Goal: Book appointment/travel/reservation

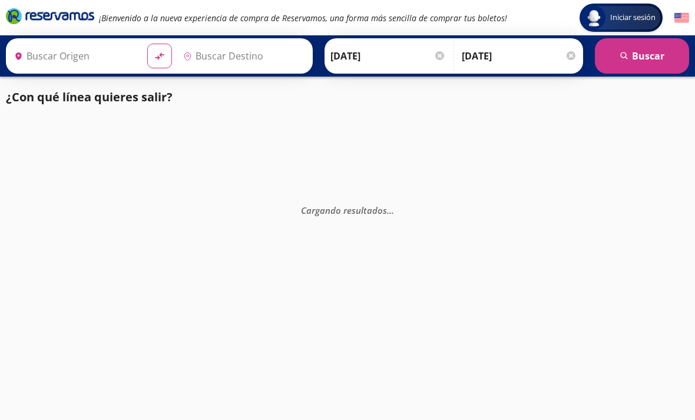
type input "[GEOGRAPHIC_DATA], [GEOGRAPHIC_DATA]"
type input "[PERSON_NAME], [GEOGRAPHIC_DATA]"
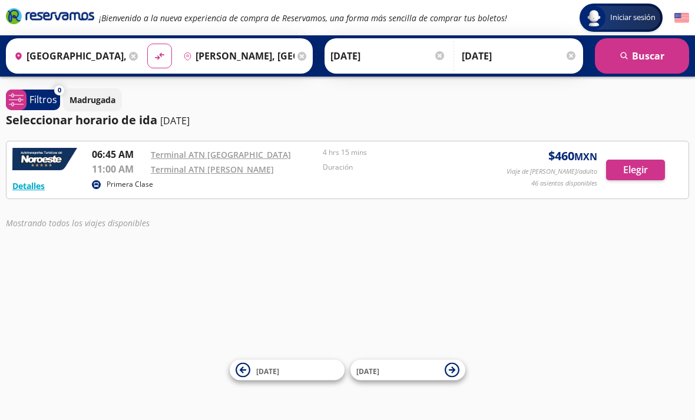
click at [226, 155] on link "Terminal ATN [GEOGRAPHIC_DATA]" at bounding box center [221, 154] width 140 height 11
click at [234, 157] on link "Terminal ATN [GEOGRAPHIC_DATA]" at bounding box center [221, 154] width 140 height 11
click at [217, 175] on link "Terminal ATN [PERSON_NAME]" at bounding box center [212, 169] width 123 height 11
click at [400, 181] on div "Primera Clase" at bounding box center [290, 185] width 396 height 14
click at [395, 180] on div "Primera Clase" at bounding box center [290, 185] width 396 height 14
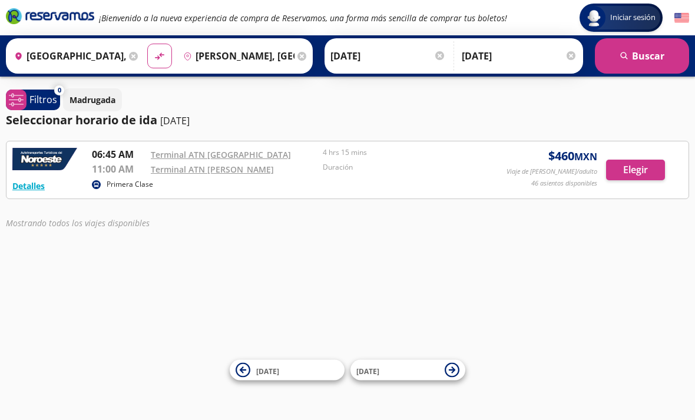
click at [36, 188] on button "Detalles" at bounding box center [28, 186] width 32 height 12
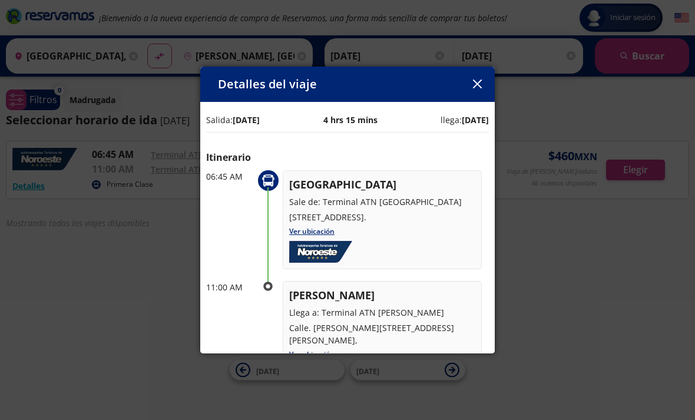
click at [481, 81] on button "button" at bounding box center [477, 84] width 18 height 18
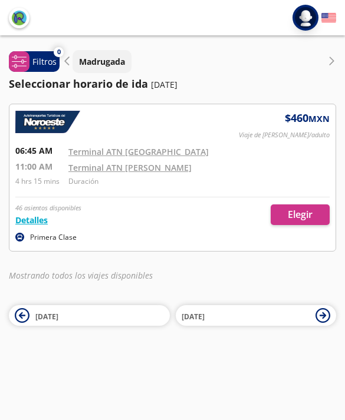
type input "[PERSON_NAME], [GEOGRAPHIC_DATA]"
type input "[GEOGRAPHIC_DATA], [GEOGRAPHIC_DATA]"
